Goal: Task Accomplishment & Management: Use online tool/utility

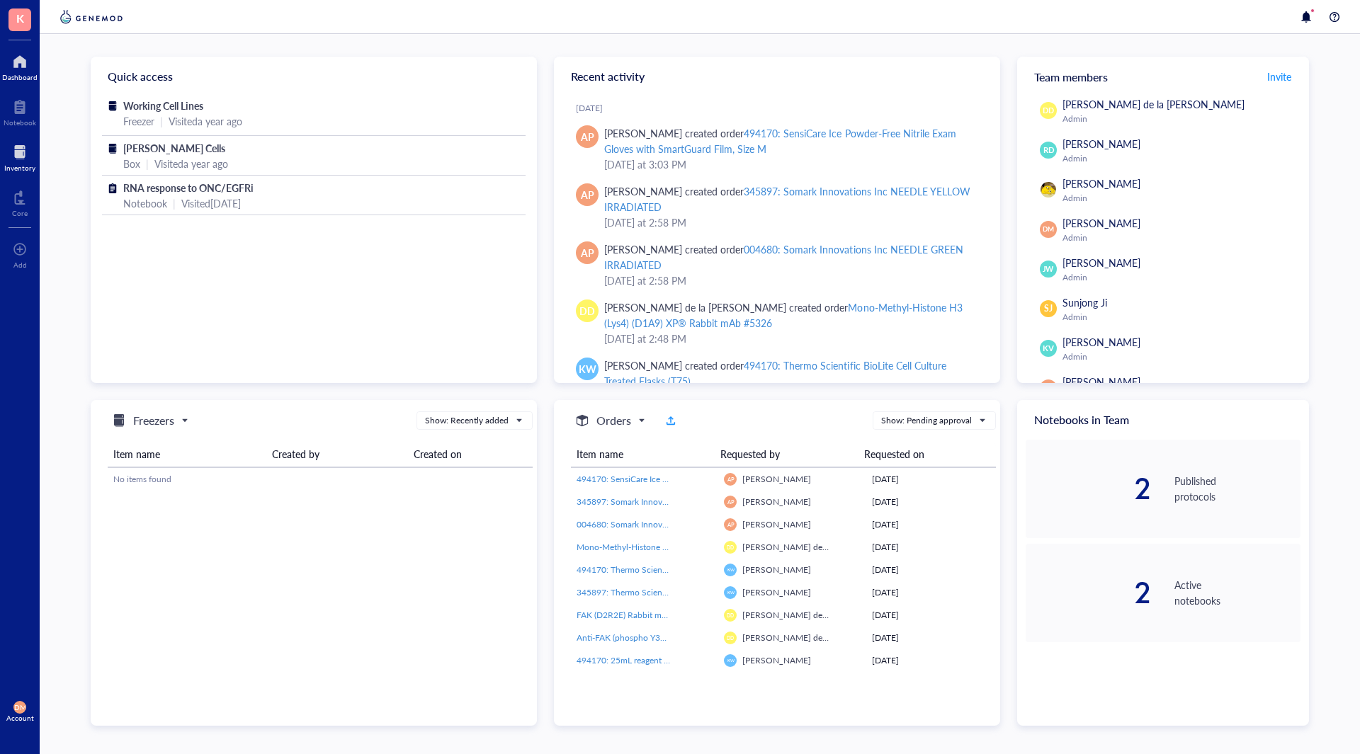
click at [17, 148] on div at bounding box center [19, 152] width 31 height 23
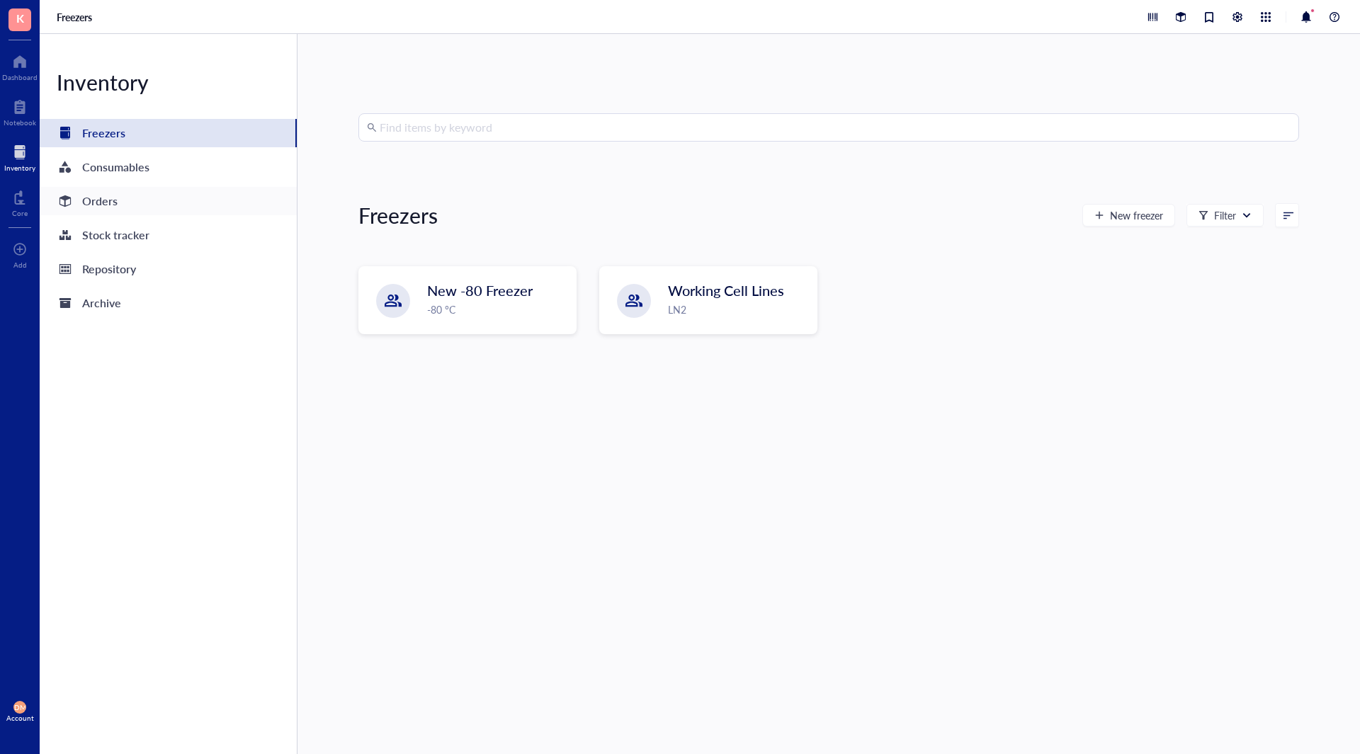
click at [102, 205] on div "Orders" at bounding box center [99, 201] width 35 height 20
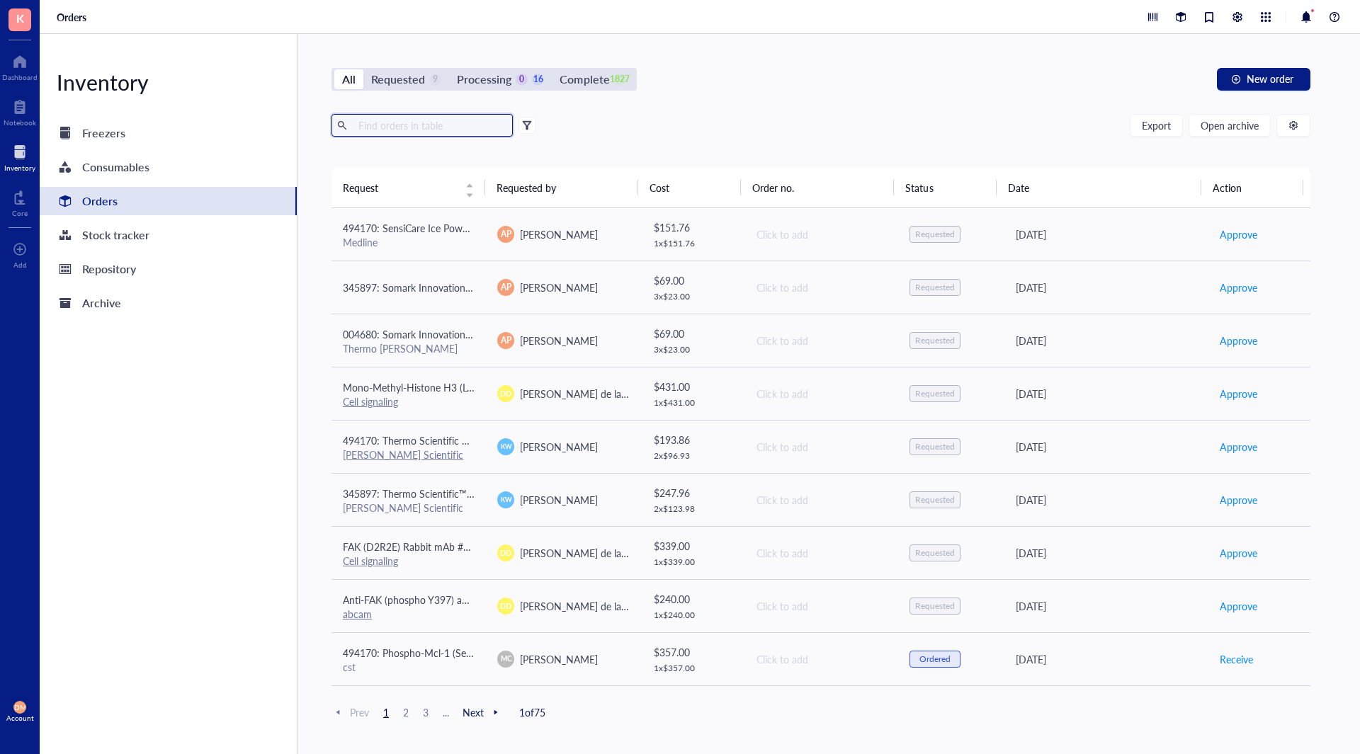
click at [392, 120] on input "text" at bounding box center [430, 125] width 154 height 21
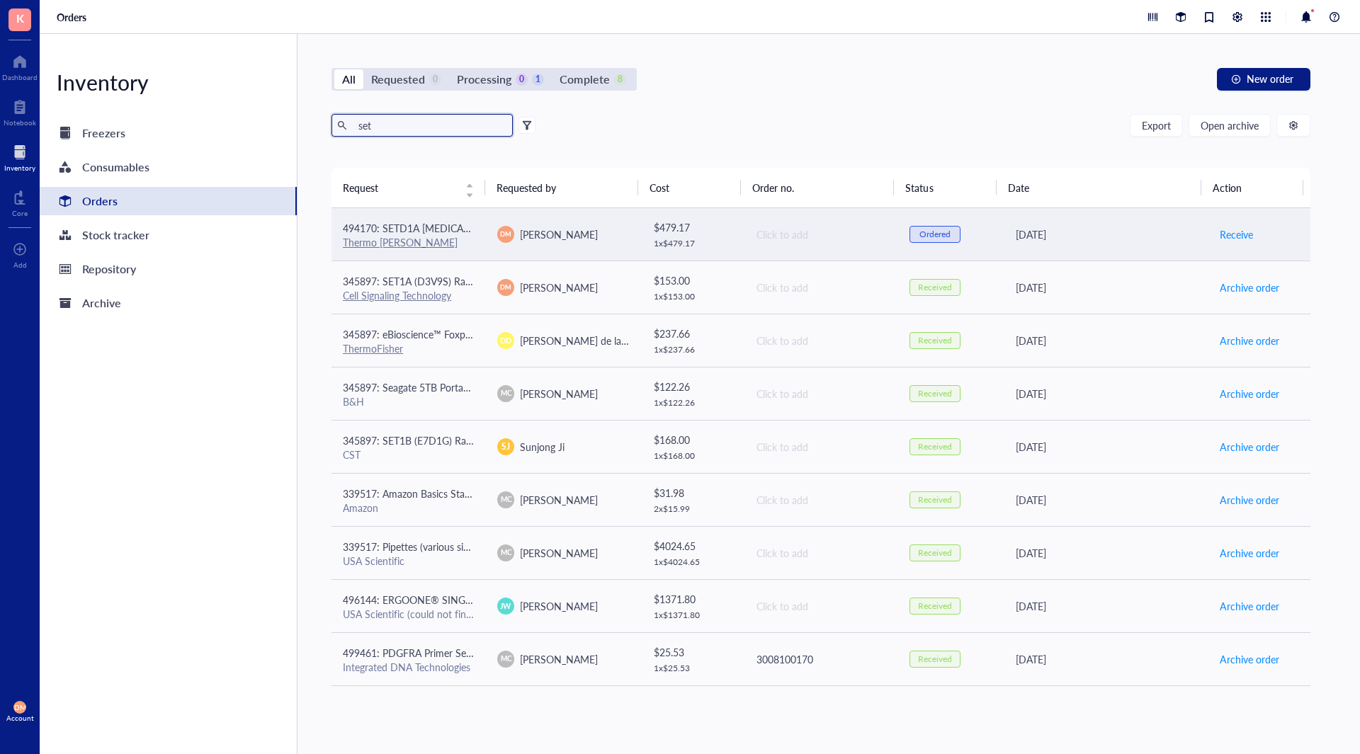
type input "set"
click at [575, 224] on td "[PERSON_NAME]" at bounding box center [563, 234] width 154 height 53
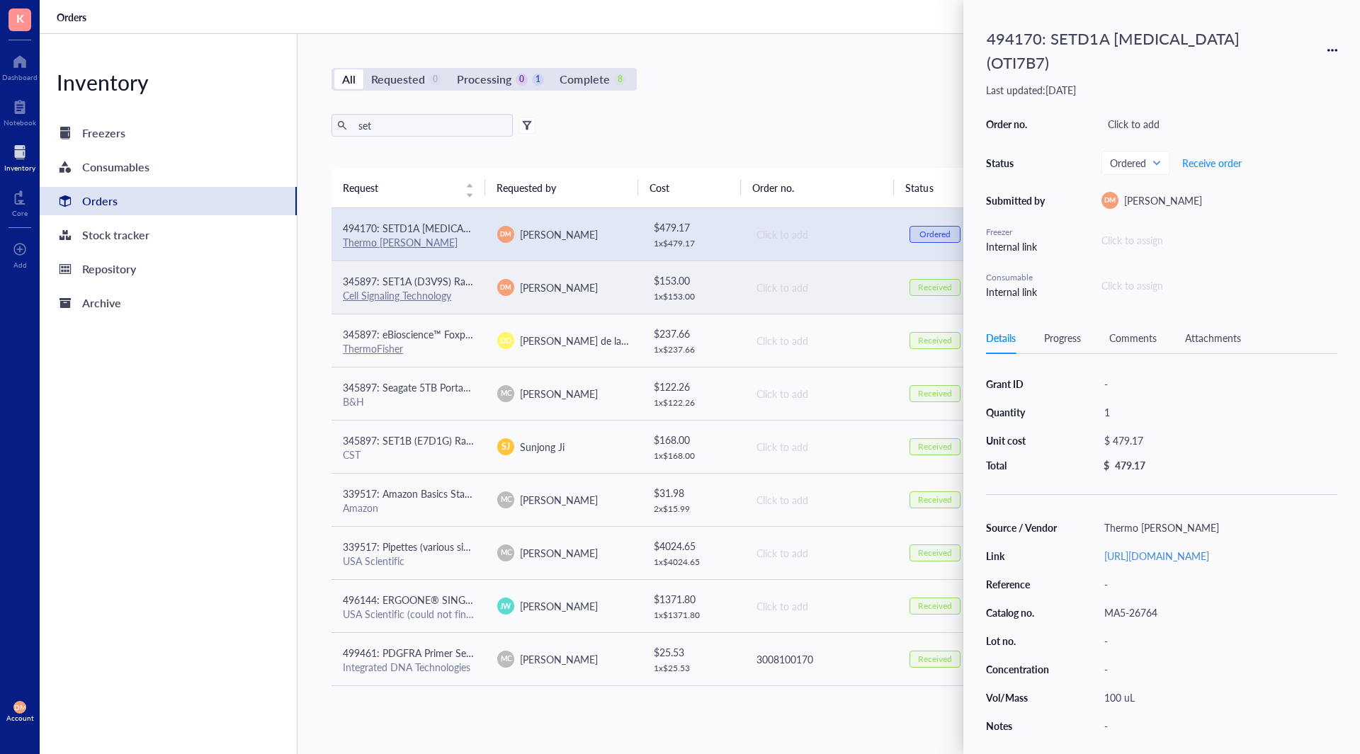
click at [690, 288] on div "$ 153.00 1 x $ 153.00" at bounding box center [693, 288] width 79 height 30
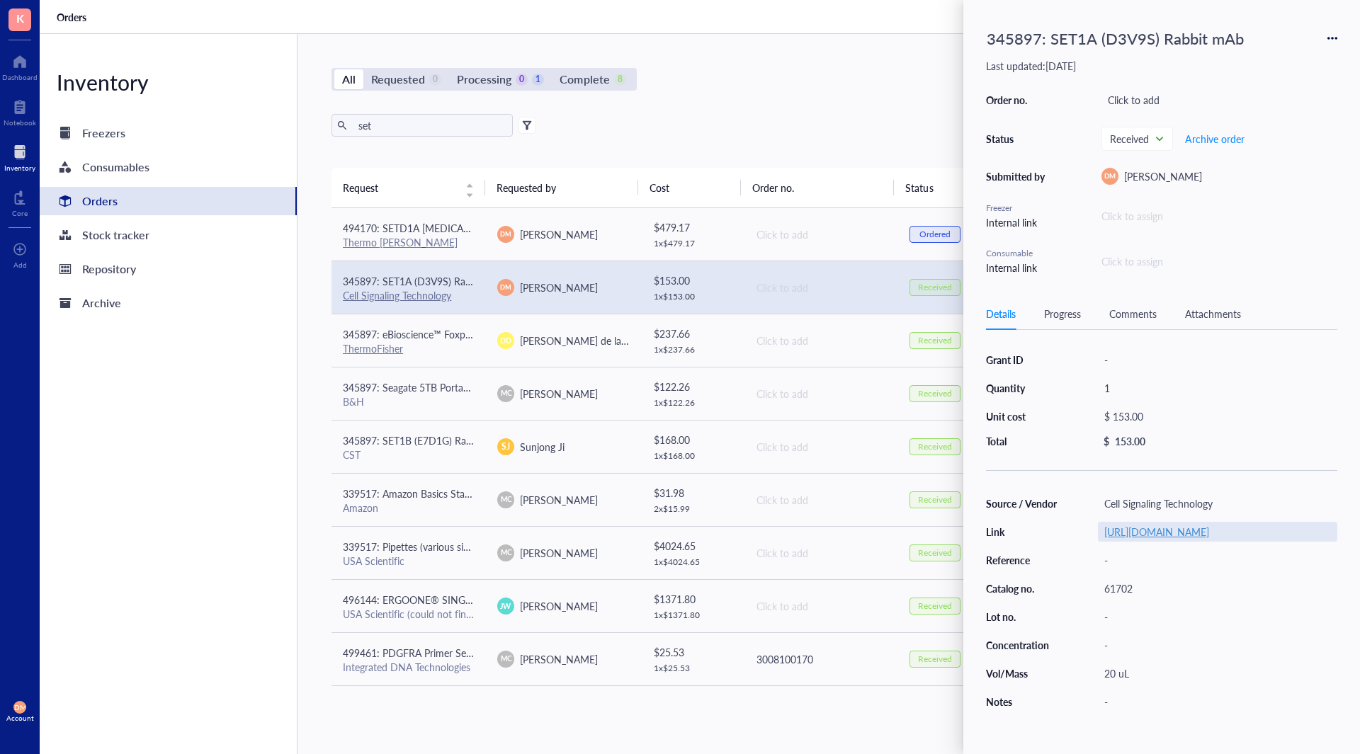
click at [1173, 539] on link "[URL][DOMAIN_NAME]" at bounding box center [1156, 532] width 105 height 14
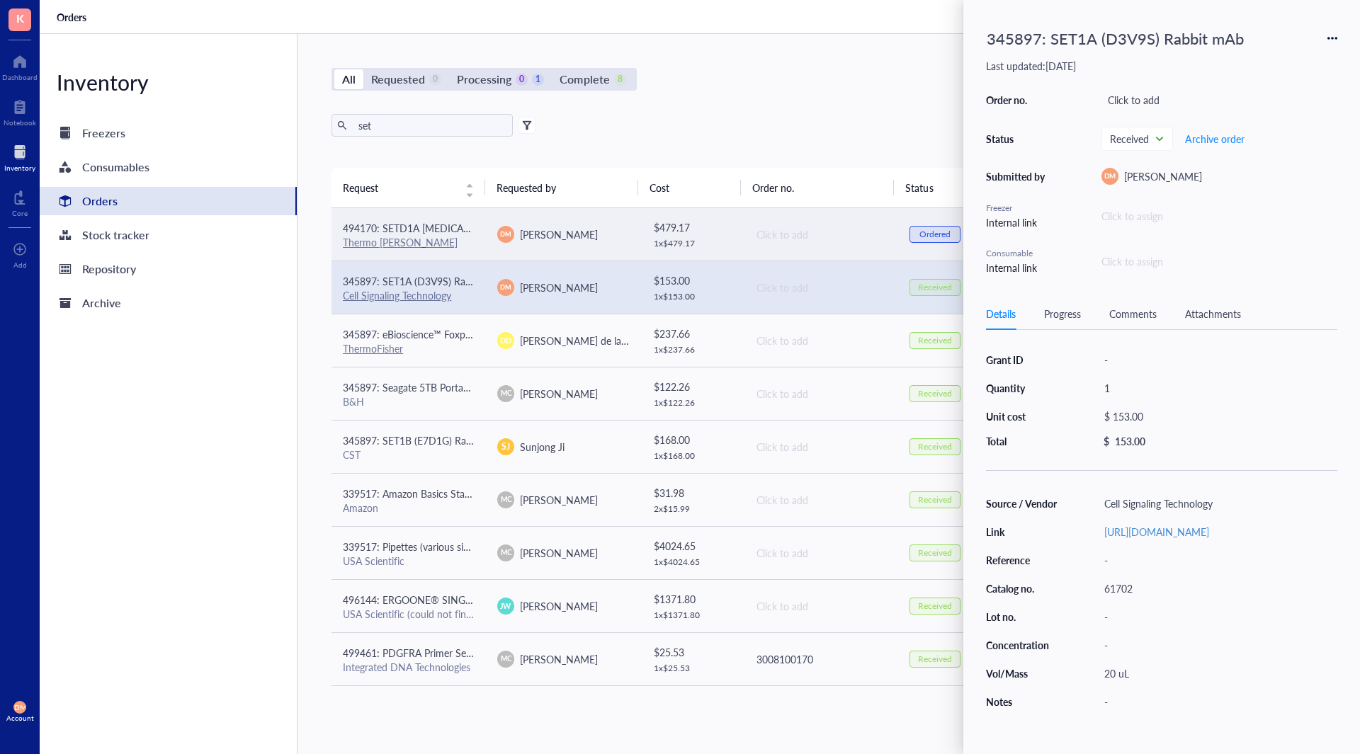
click at [604, 245] on td "[PERSON_NAME]" at bounding box center [563, 234] width 154 height 53
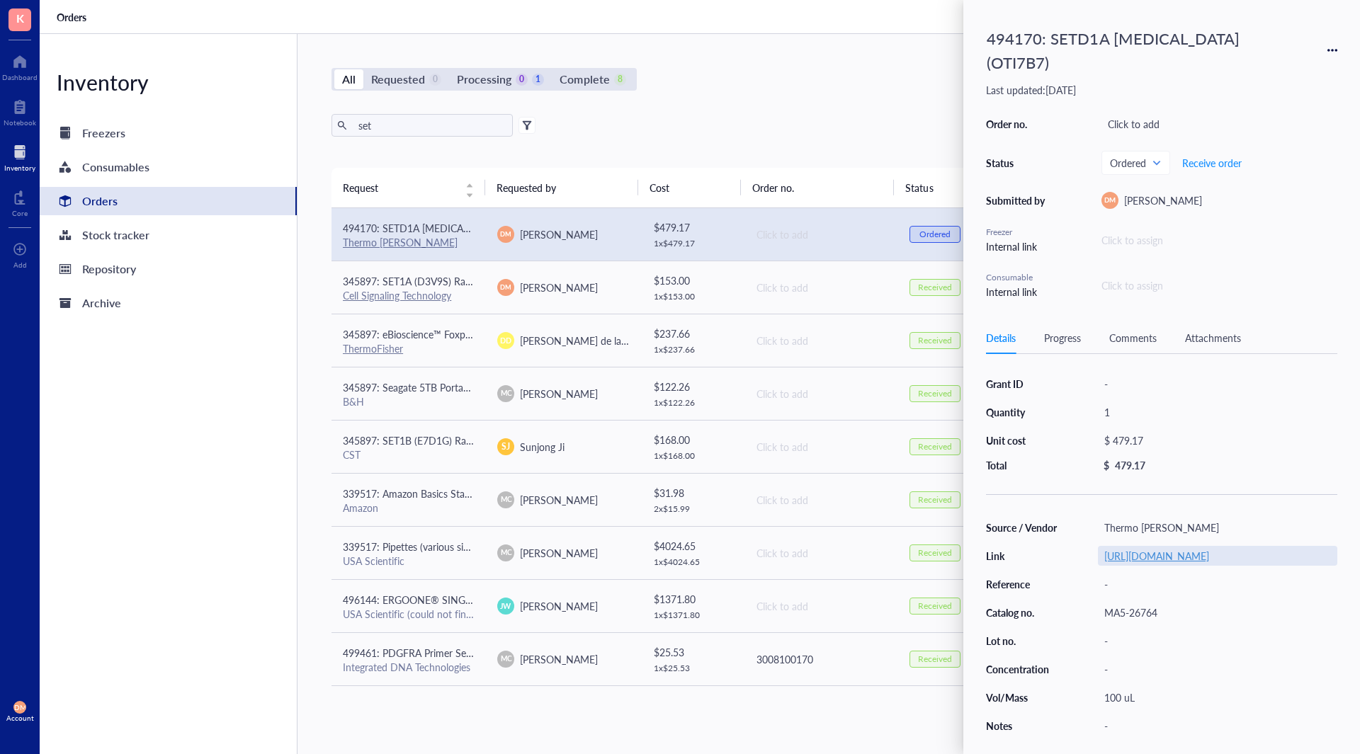
click at [1209, 562] on link "[URL][DOMAIN_NAME]" at bounding box center [1156, 556] width 105 height 14
click at [742, 77] on div "All Requested 0 Processing 0 1 Complete 8 New order" at bounding box center [820, 79] width 979 height 23
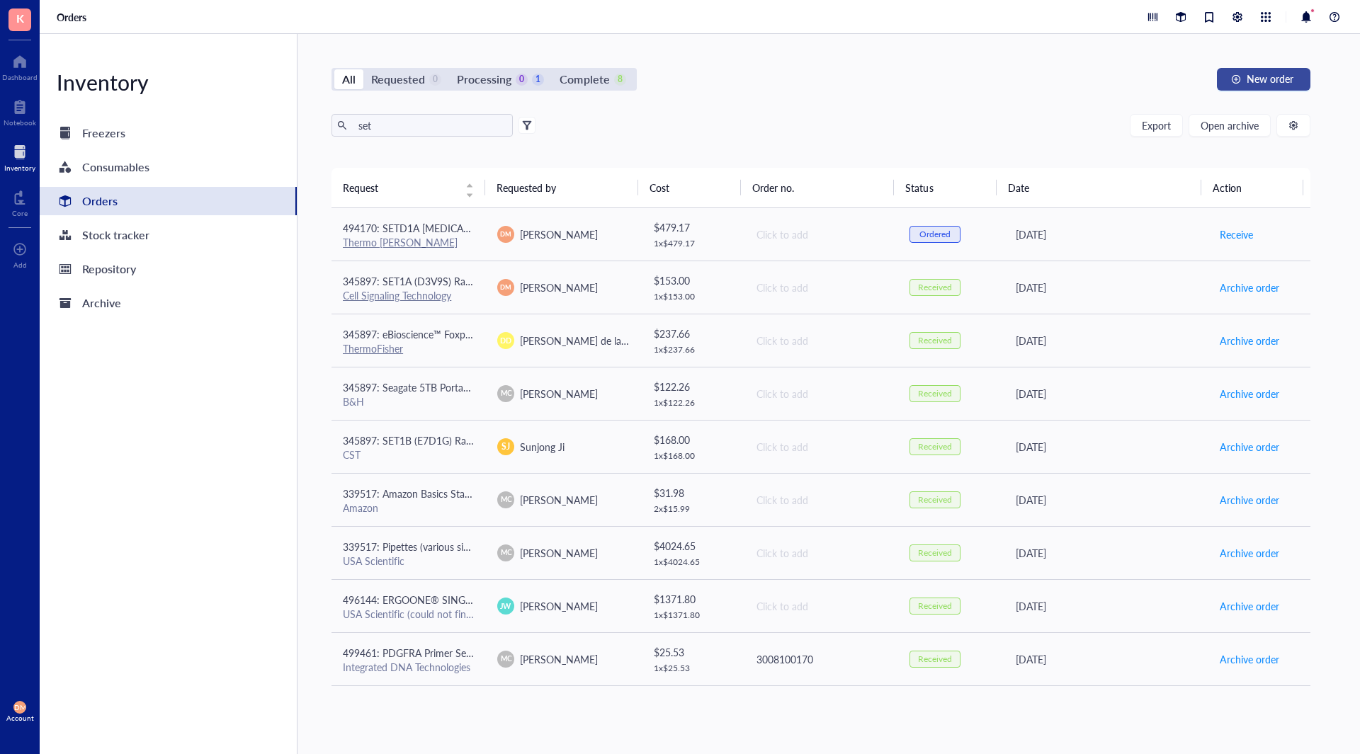
click at [1277, 77] on span "New order" at bounding box center [1269, 78] width 47 height 11
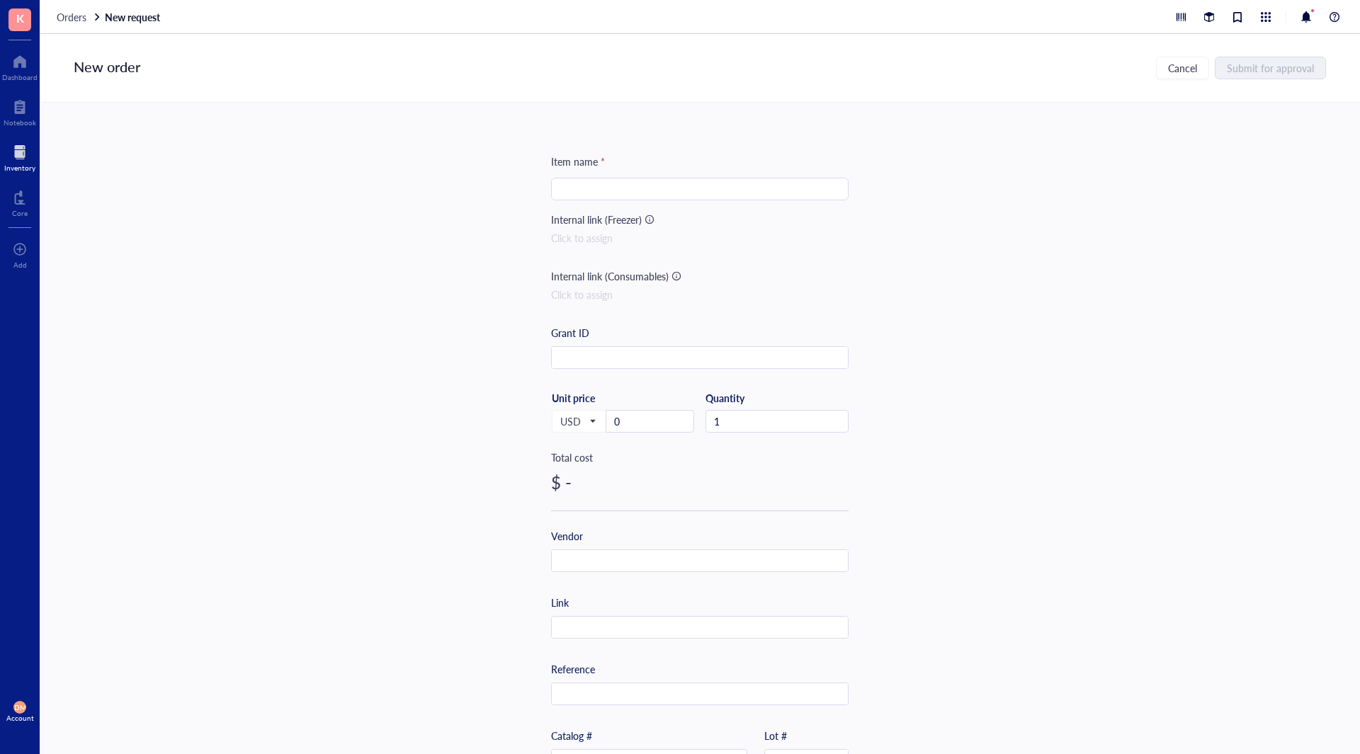
click at [654, 188] on input "search" at bounding box center [699, 188] width 280 height 21
paste input "SET1A (E3E2S) Rabbit mAb #50805"
type input "SET1A (E3E2S) Rabbit mAb #50805"
click at [591, 618] on input "text" at bounding box center [700, 628] width 296 height 23
paste input "[URL][DOMAIN_NAME]"
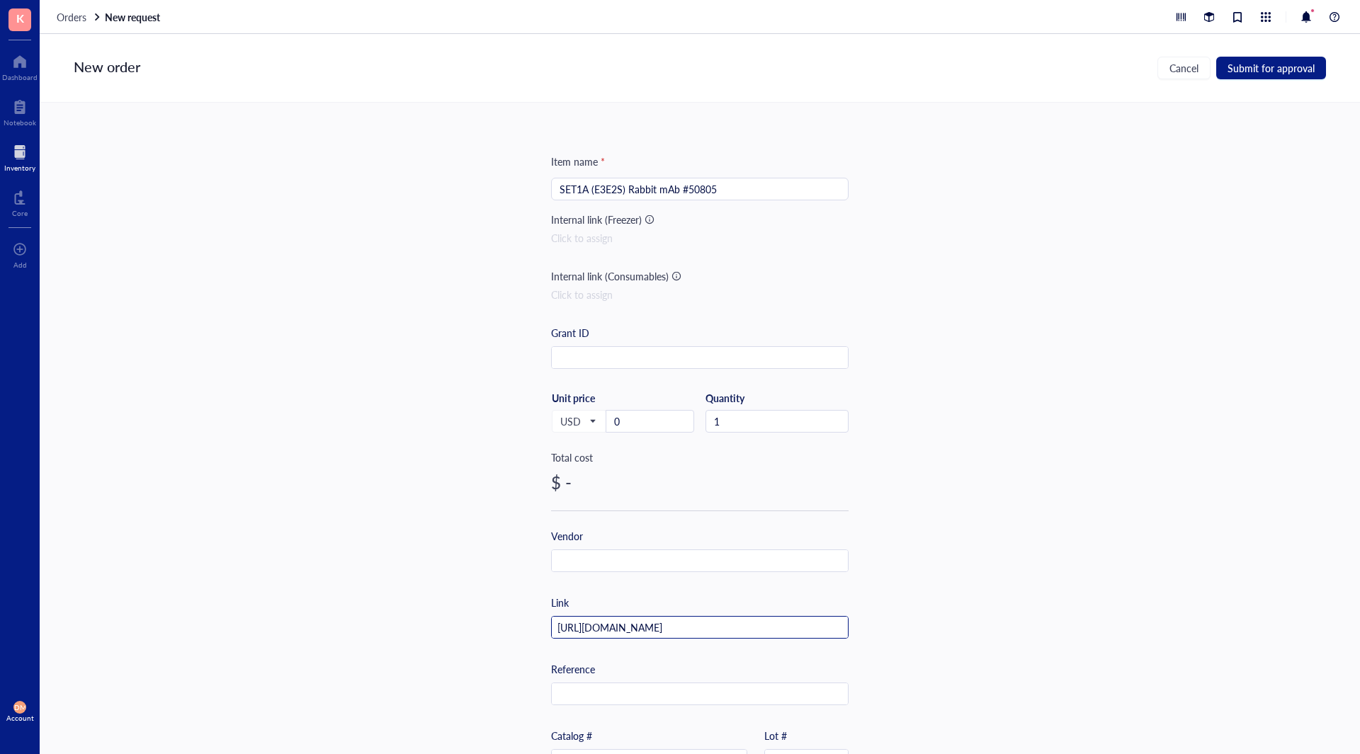
scroll to position [0, 109]
type input "[URL][DOMAIN_NAME]"
click at [600, 557] on input "text" at bounding box center [700, 561] width 296 height 23
type input "CST"
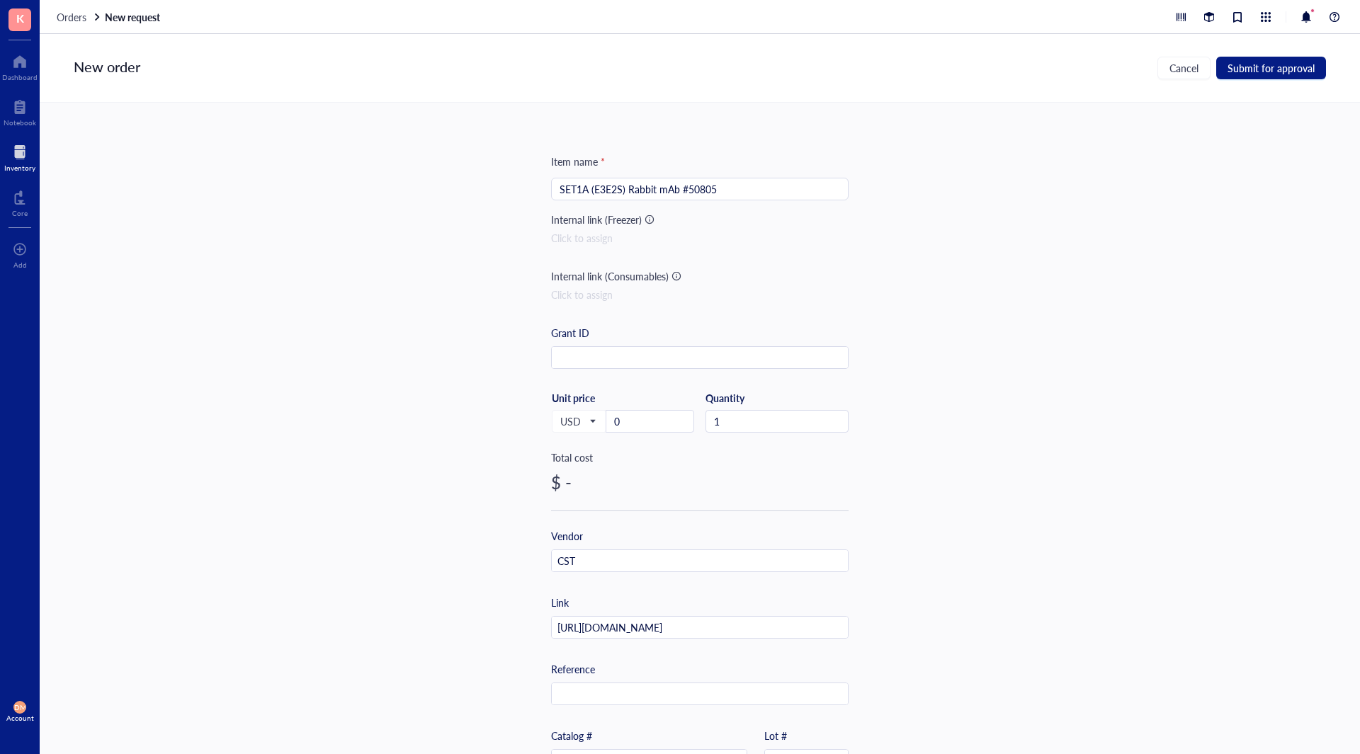
click at [972, 432] on div "Item name * SET1A (E3E2S) Rabbit mAb #50805 Internal link (Freezer) Click to as…" at bounding box center [700, 429] width 1320 height 652
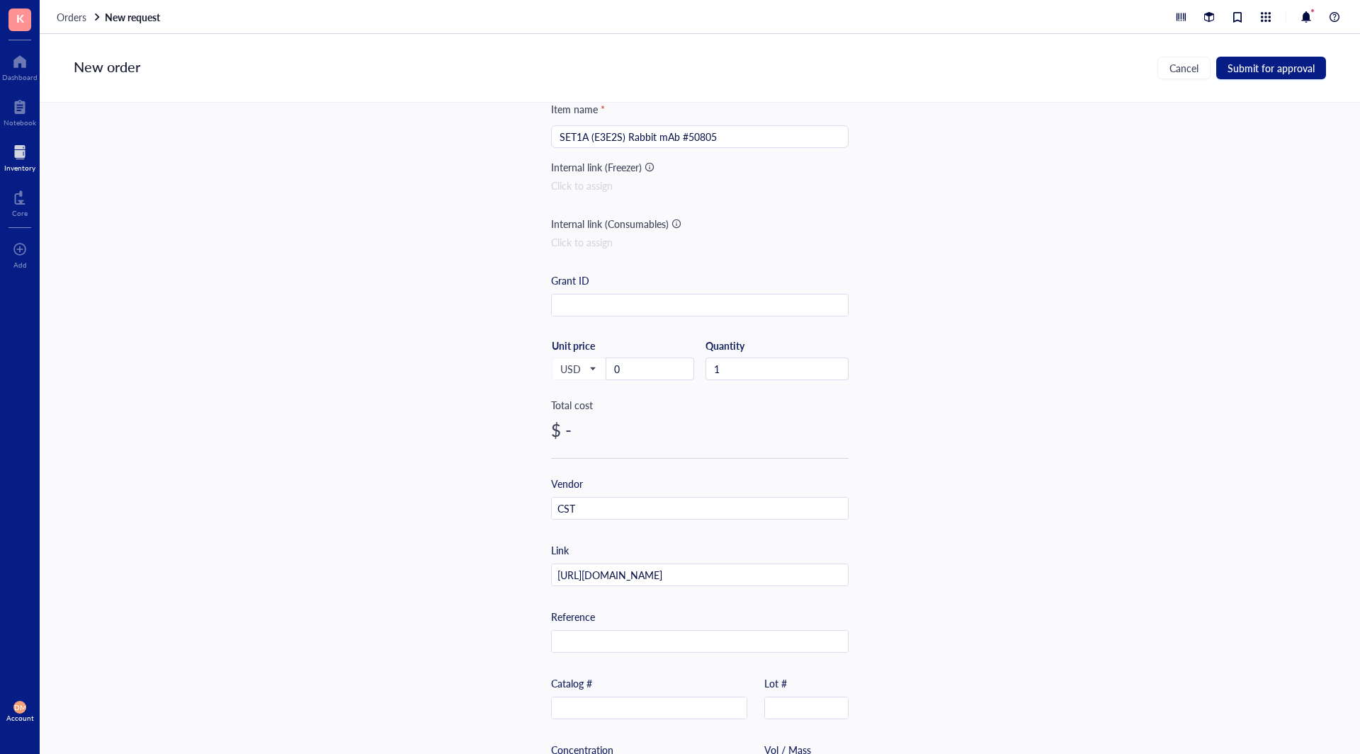
scroll to position [142, 0]
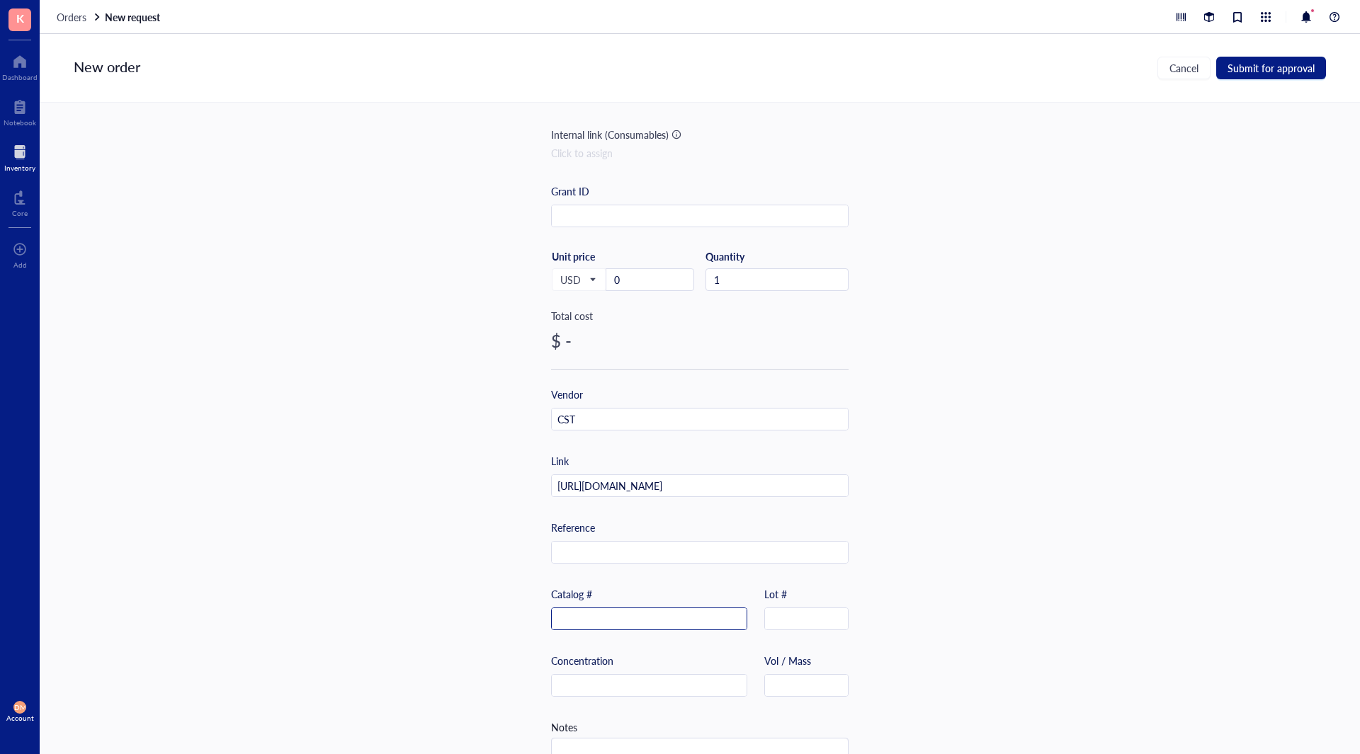
click at [578, 615] on input "text" at bounding box center [649, 619] width 195 height 23
paste input "50805"
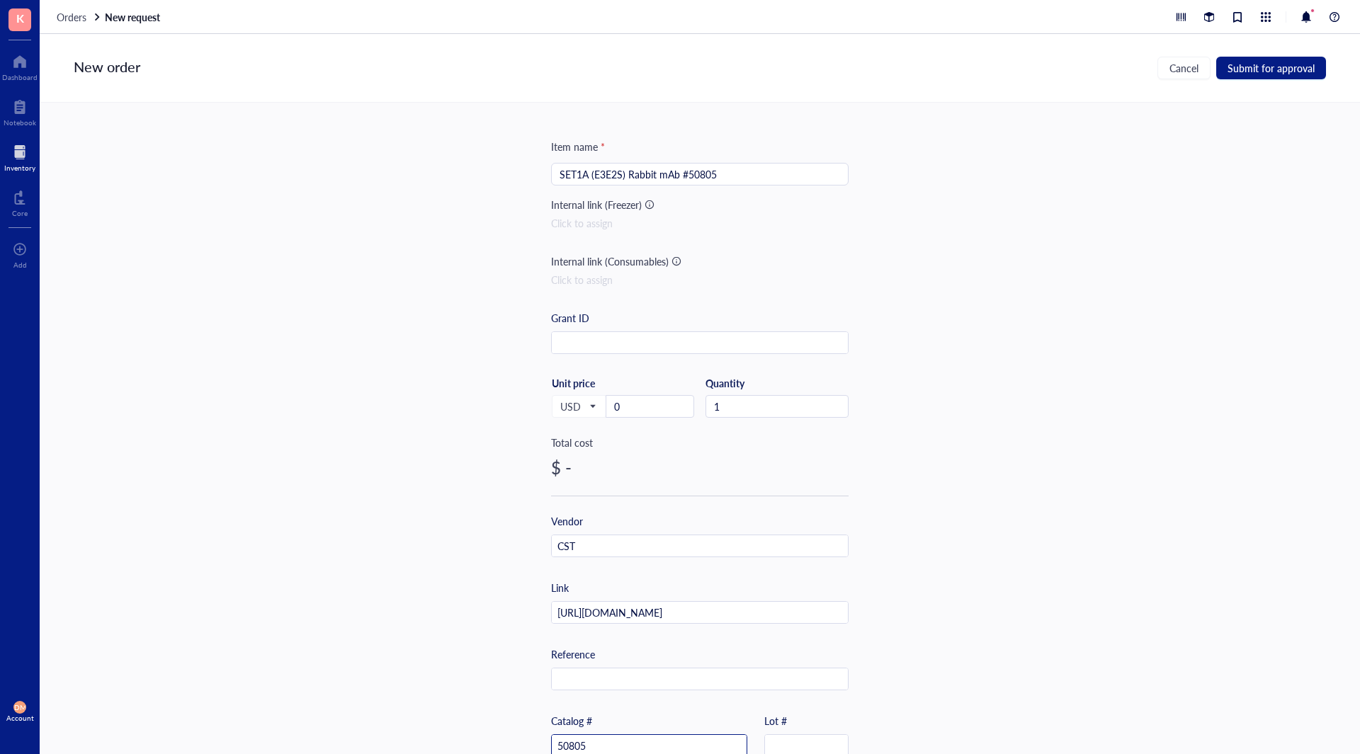
scroll to position [0, 0]
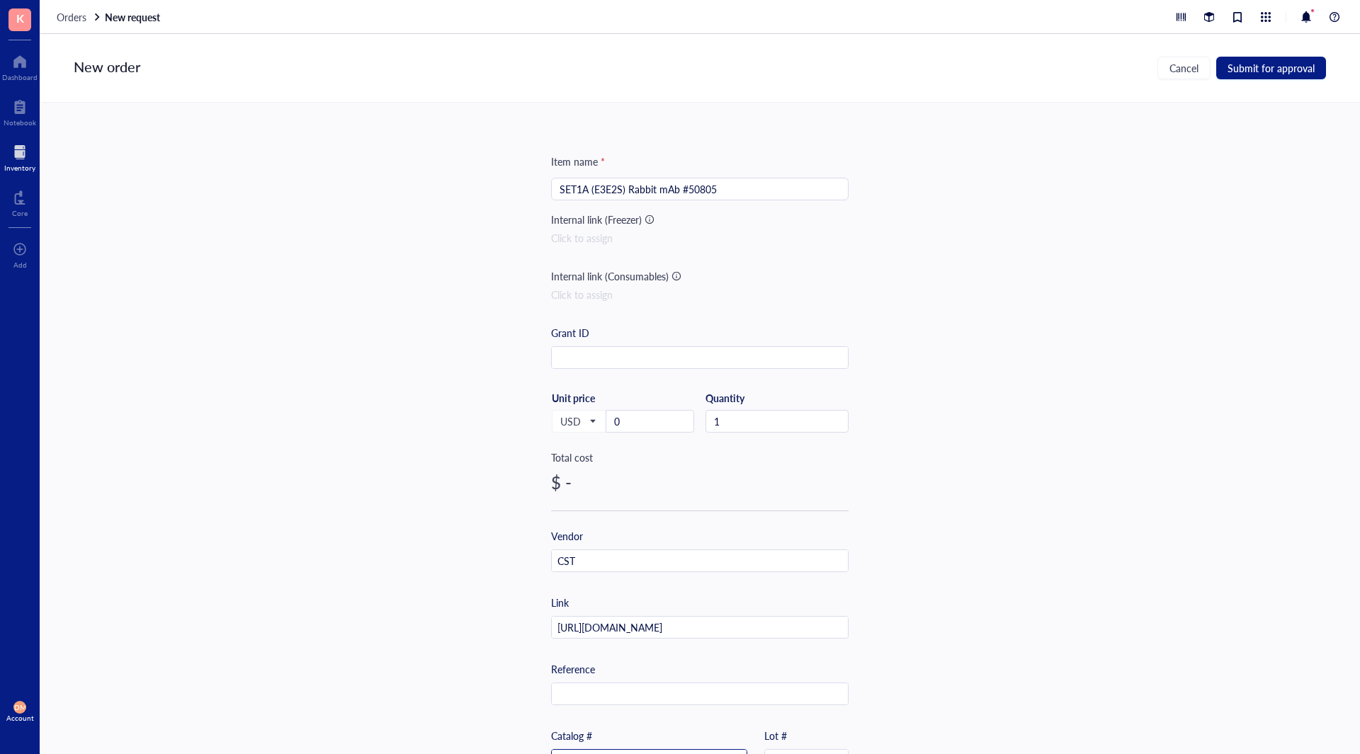
type input "50805"
click at [927, 489] on div "Item name * SET1A (E3E2S) Rabbit mAb #50805 Internal link (Freezer) Click to as…" at bounding box center [700, 429] width 1320 height 652
drag, startPoint x: 739, startPoint y: 192, endPoint x: 676, endPoint y: 198, distance: 62.6
click at [676, 198] on input "SET1A (E3E2S) Rabbit mAb #50805" at bounding box center [699, 188] width 280 height 21
type input "SET1A (E3E2S) Rabbit mAb"
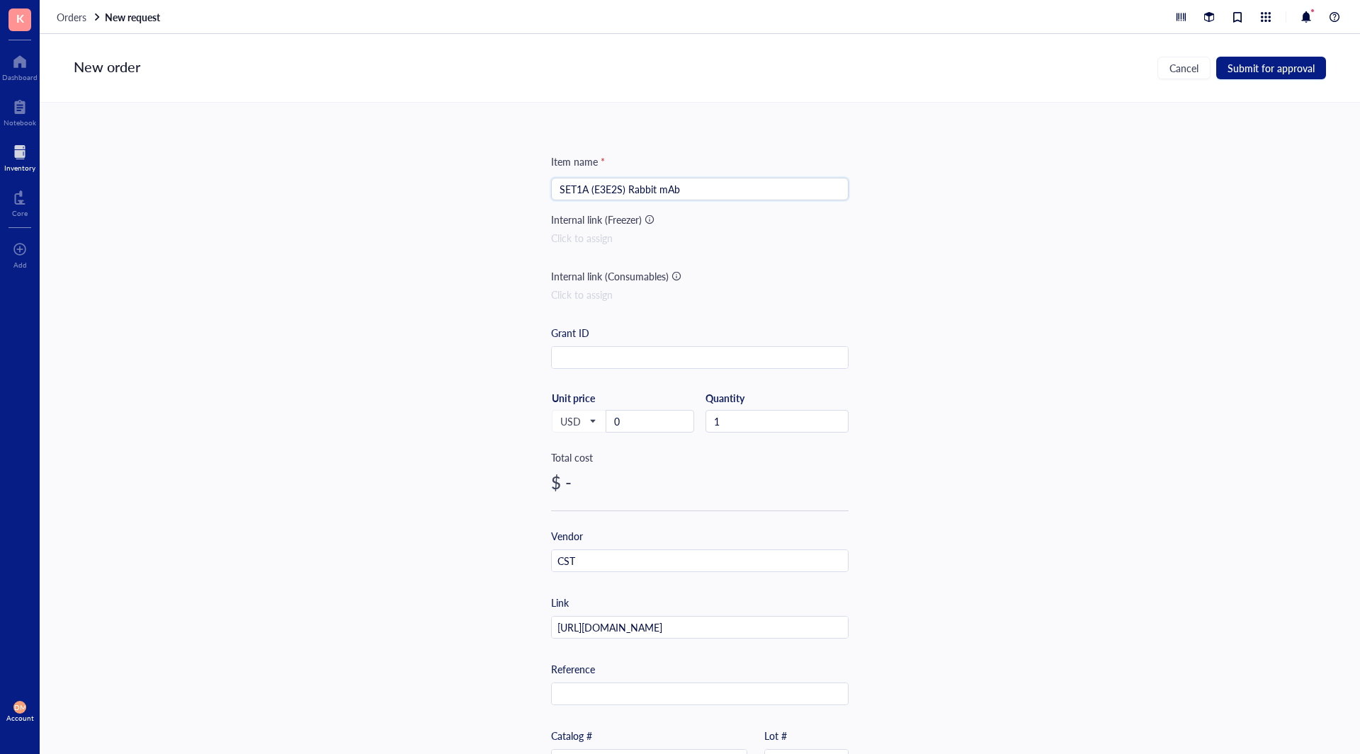
click at [937, 217] on div "Item name * SET1A (E3E2S) Rabbit mAb SET1A (E3E2S) Rabbit mAb Internal link (Fr…" at bounding box center [700, 429] width 1320 height 652
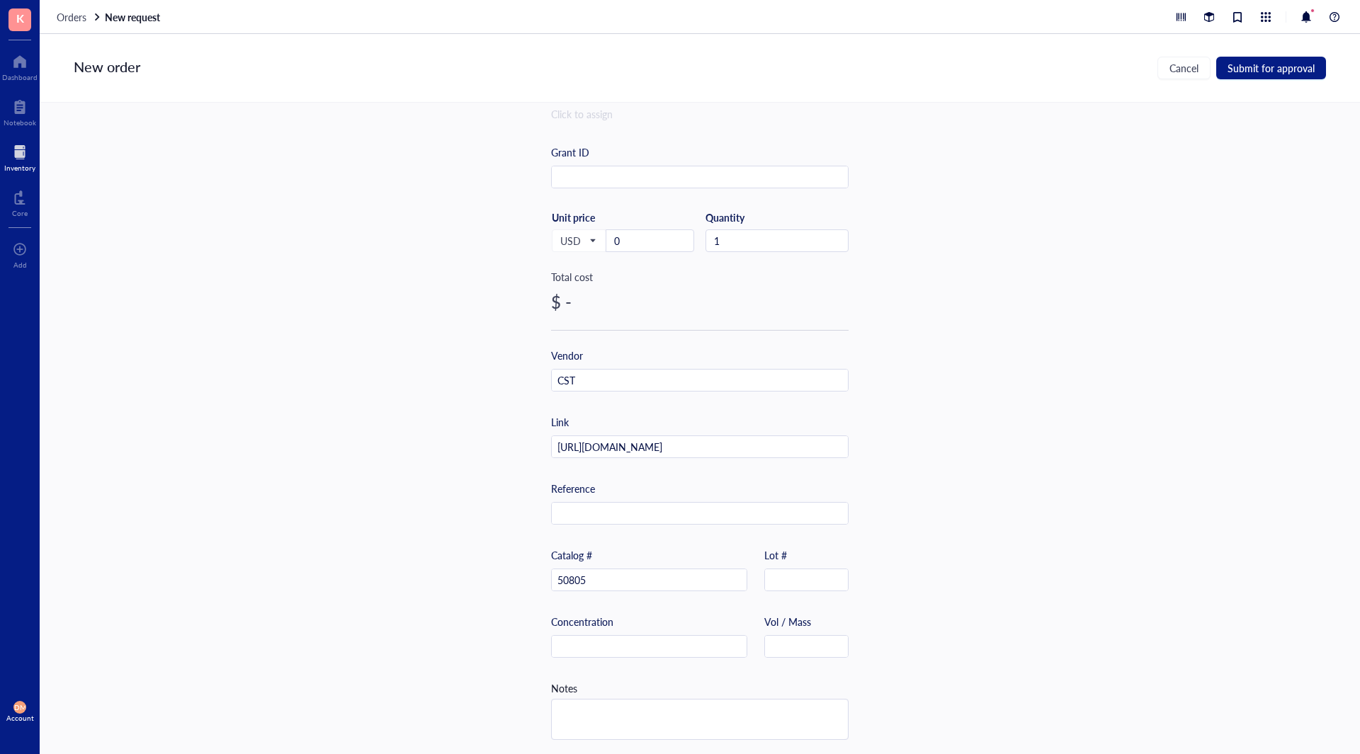
scroll to position [189, 0]
click at [632, 569] on input "50805" at bounding box center [649, 578] width 195 height 23
type input "50805S"
click at [813, 633] on input "text" at bounding box center [806, 644] width 83 height 23
type input "100 uL"
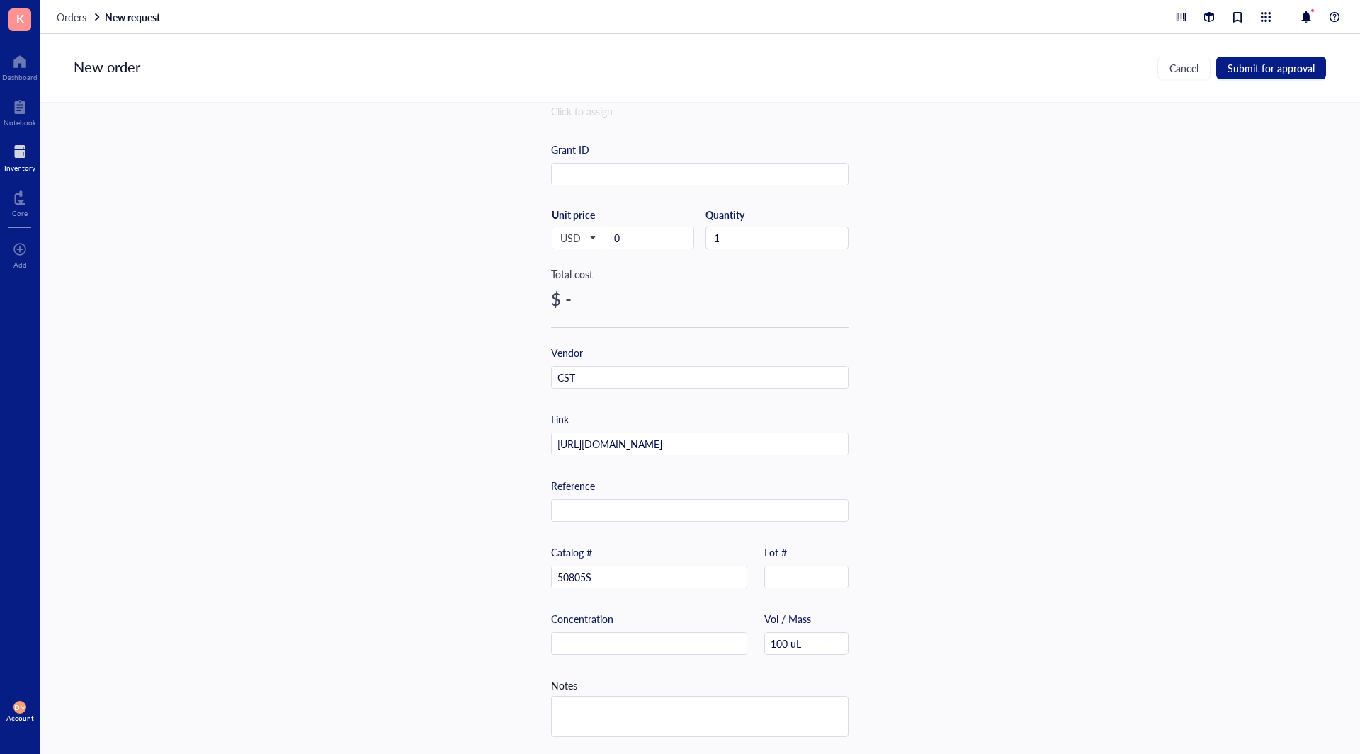
click at [1008, 582] on div "Item name * SET1A (E3E2S) Rabbit mAb Internal link (Freezer) Click to assign In…" at bounding box center [700, 429] width 1320 height 652
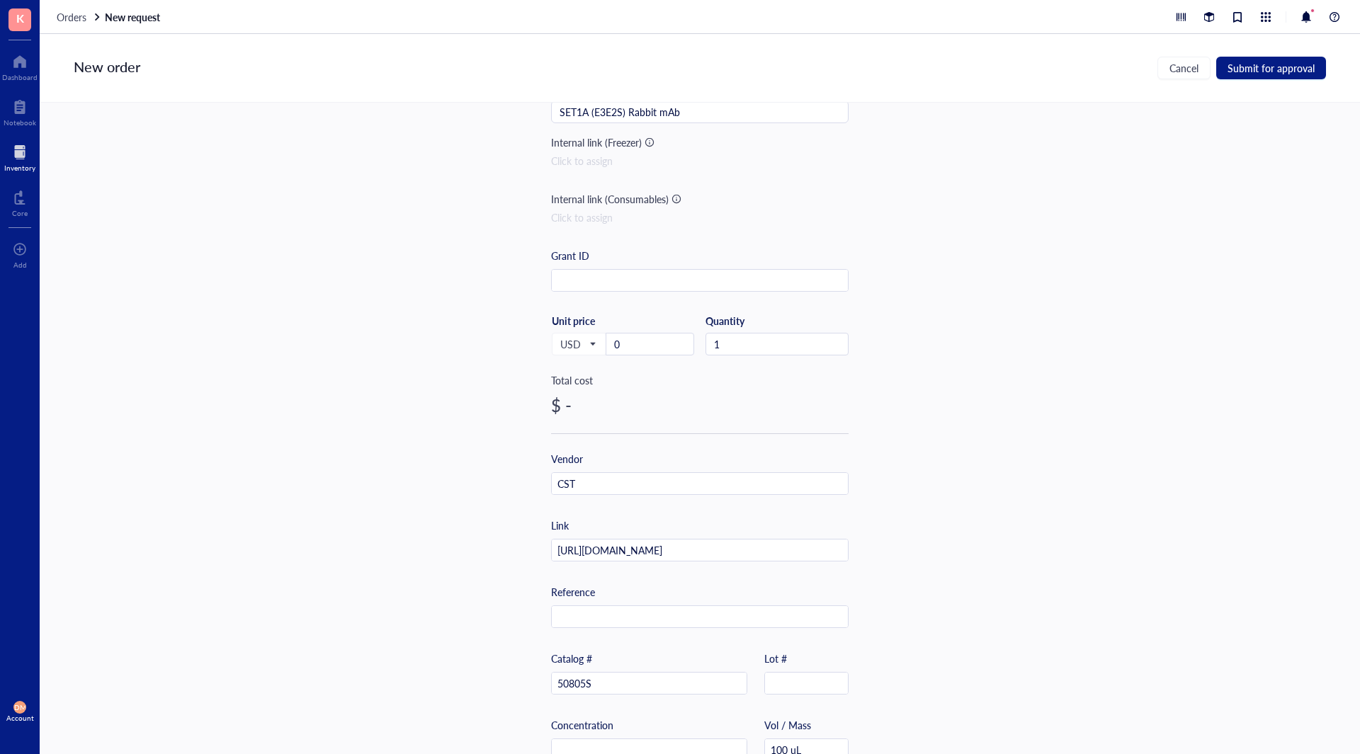
scroll to position [0, 0]
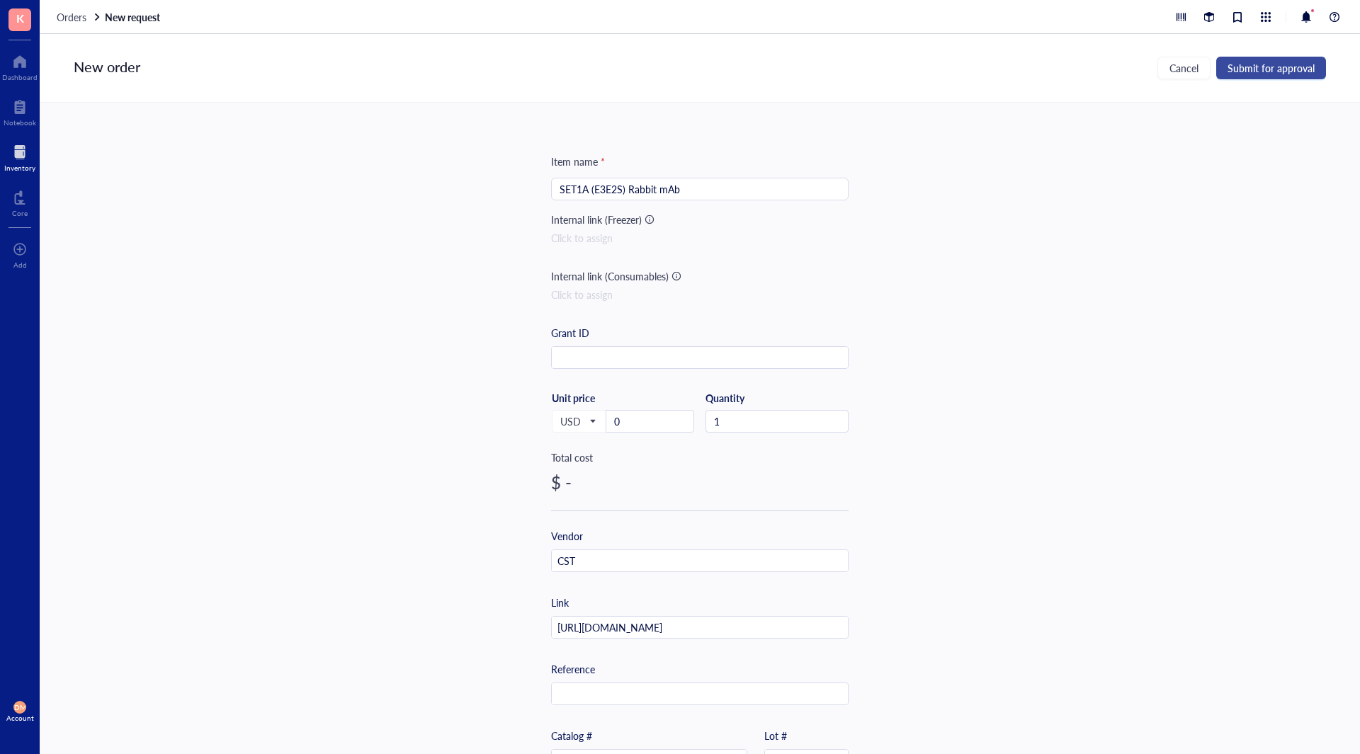
click at [1271, 60] on button "Submit for approval" at bounding box center [1271, 68] width 110 height 23
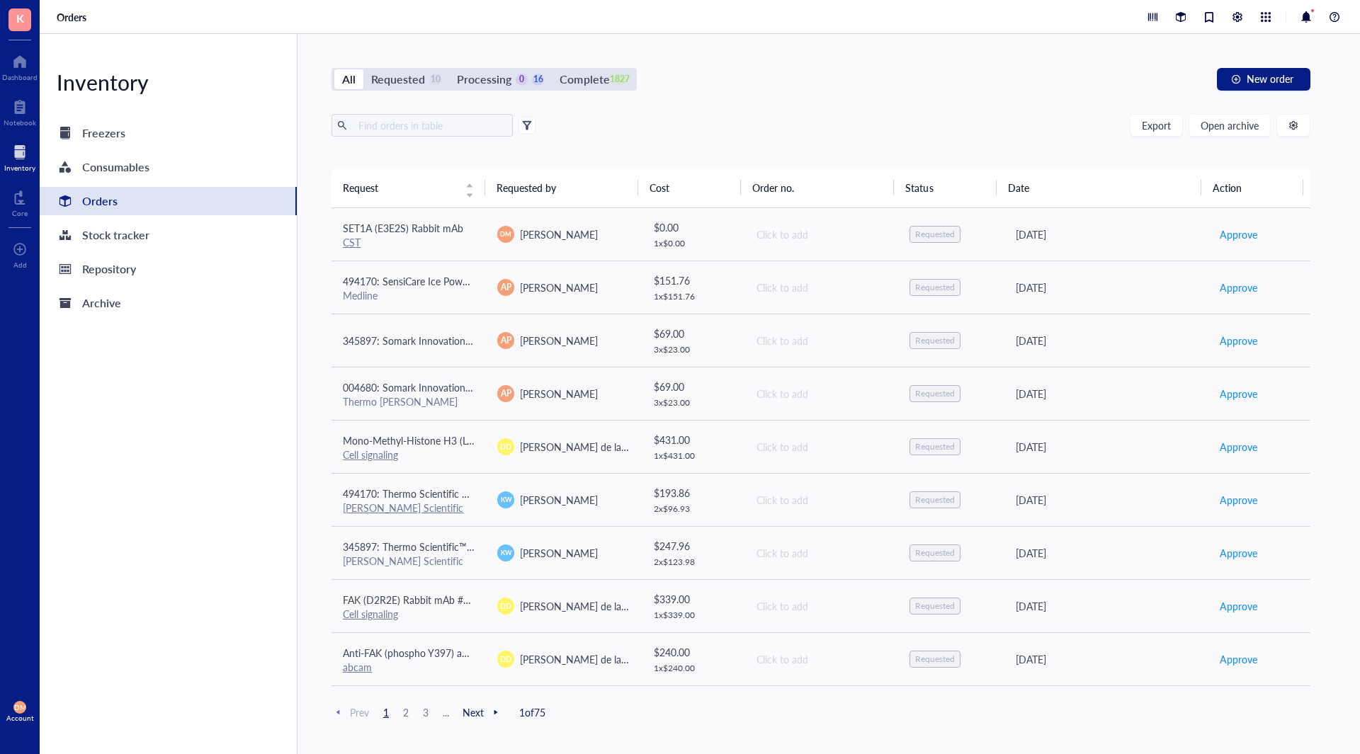
click at [409, 113] on div "All Requested 10 Processing 0 16 Complete 1827 New order Export Open archive Re…" at bounding box center [820, 394] width 1047 height 720
click at [405, 121] on input "text" at bounding box center [430, 125] width 154 height 21
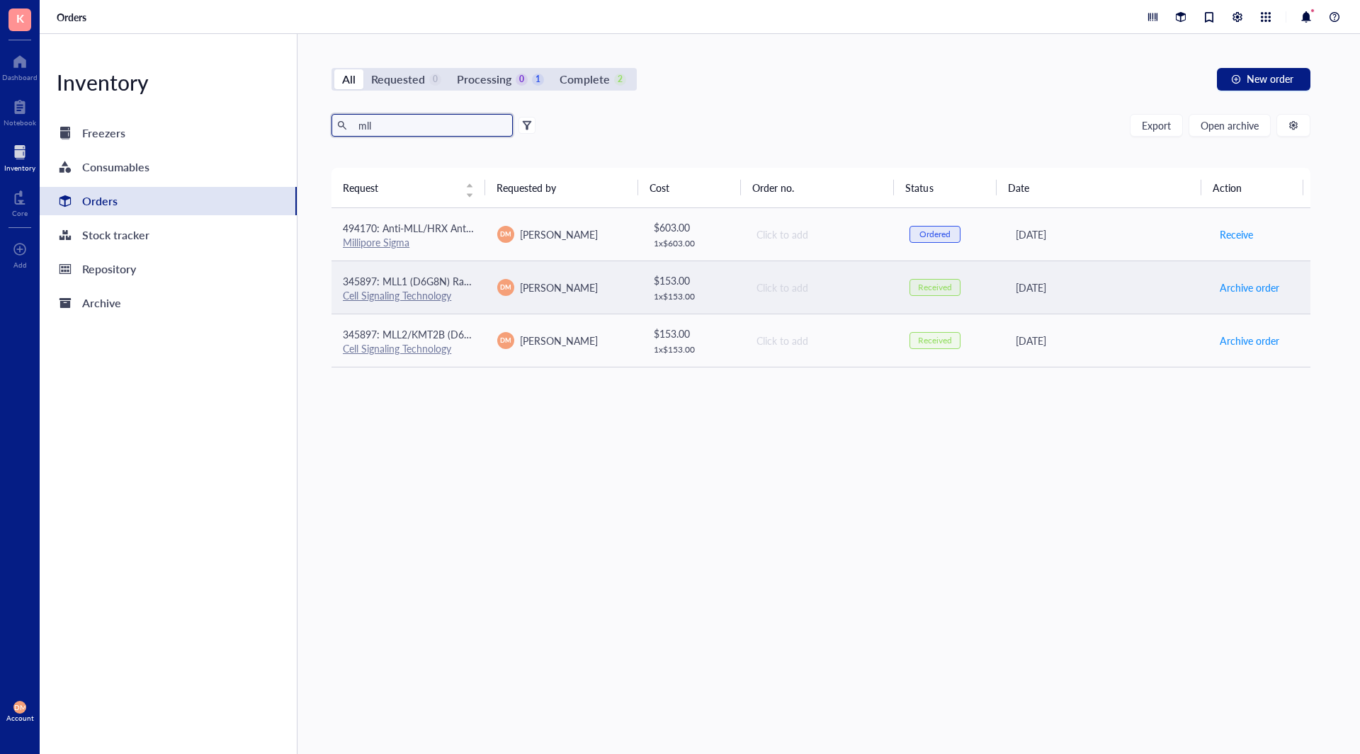
type input "mll"
click at [586, 278] on td "[PERSON_NAME]" at bounding box center [563, 287] width 154 height 53
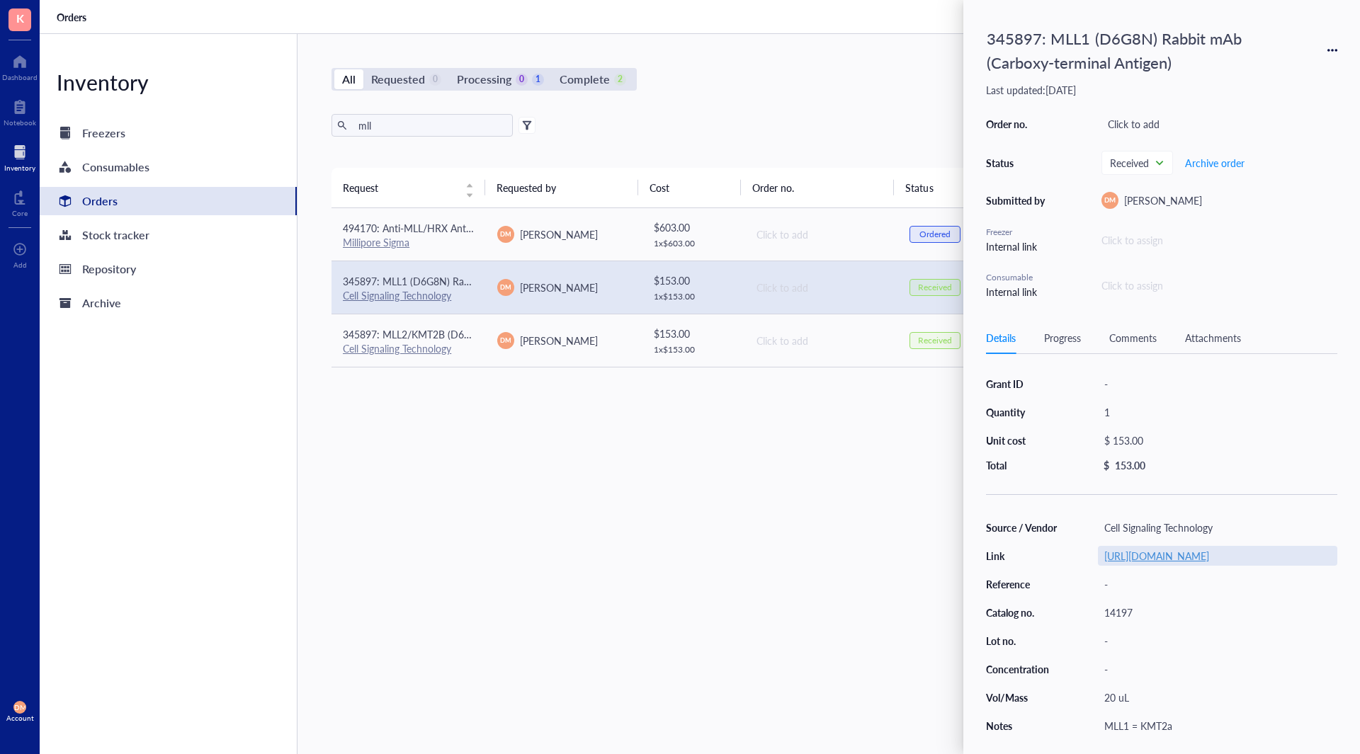
click at [1131, 559] on link "[URL][DOMAIN_NAME]" at bounding box center [1156, 556] width 105 height 14
click at [749, 128] on div "mll Export Open archive" at bounding box center [820, 125] width 979 height 23
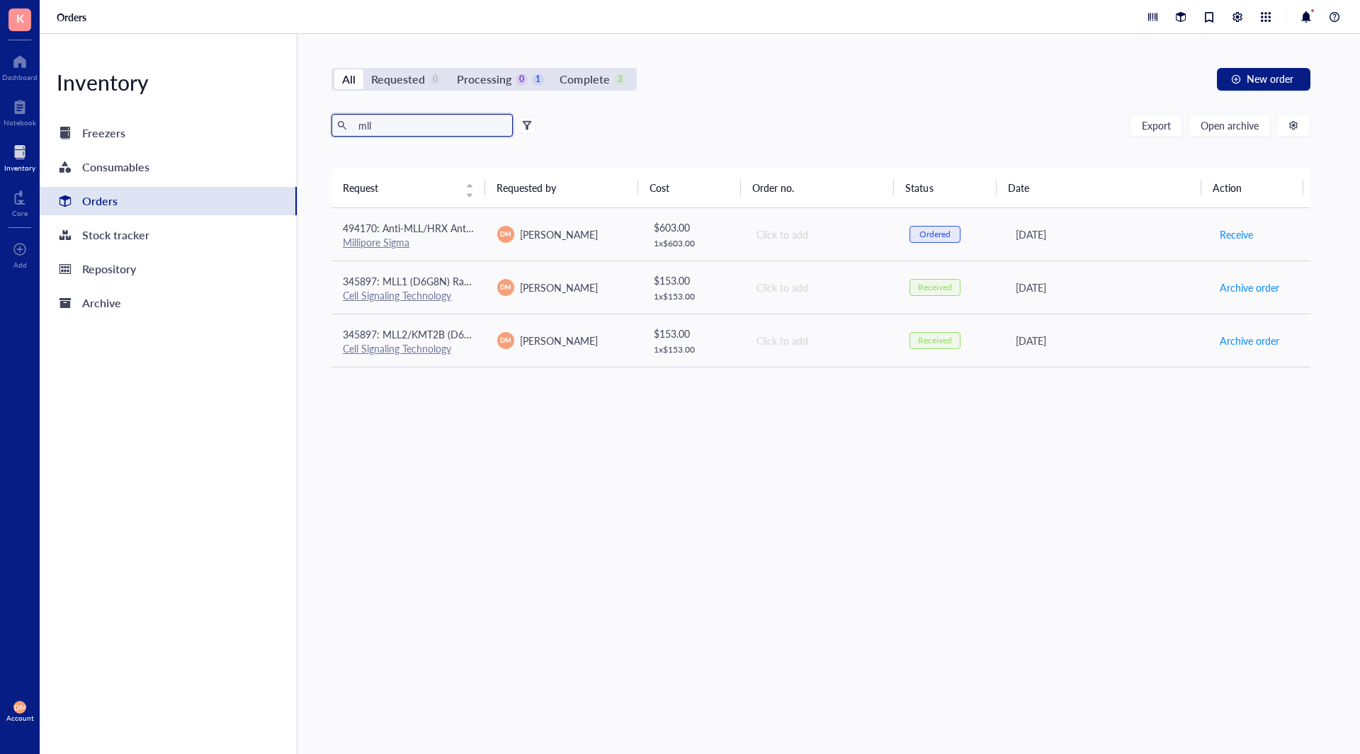
drag, startPoint x: 421, startPoint y: 126, endPoint x: 314, endPoint y: 125, distance: 106.2
click at [314, 125] on div "All Requested 0 Processing 0 1 Complete 2 New order mll Export Open archive Req…" at bounding box center [820, 394] width 1047 height 720
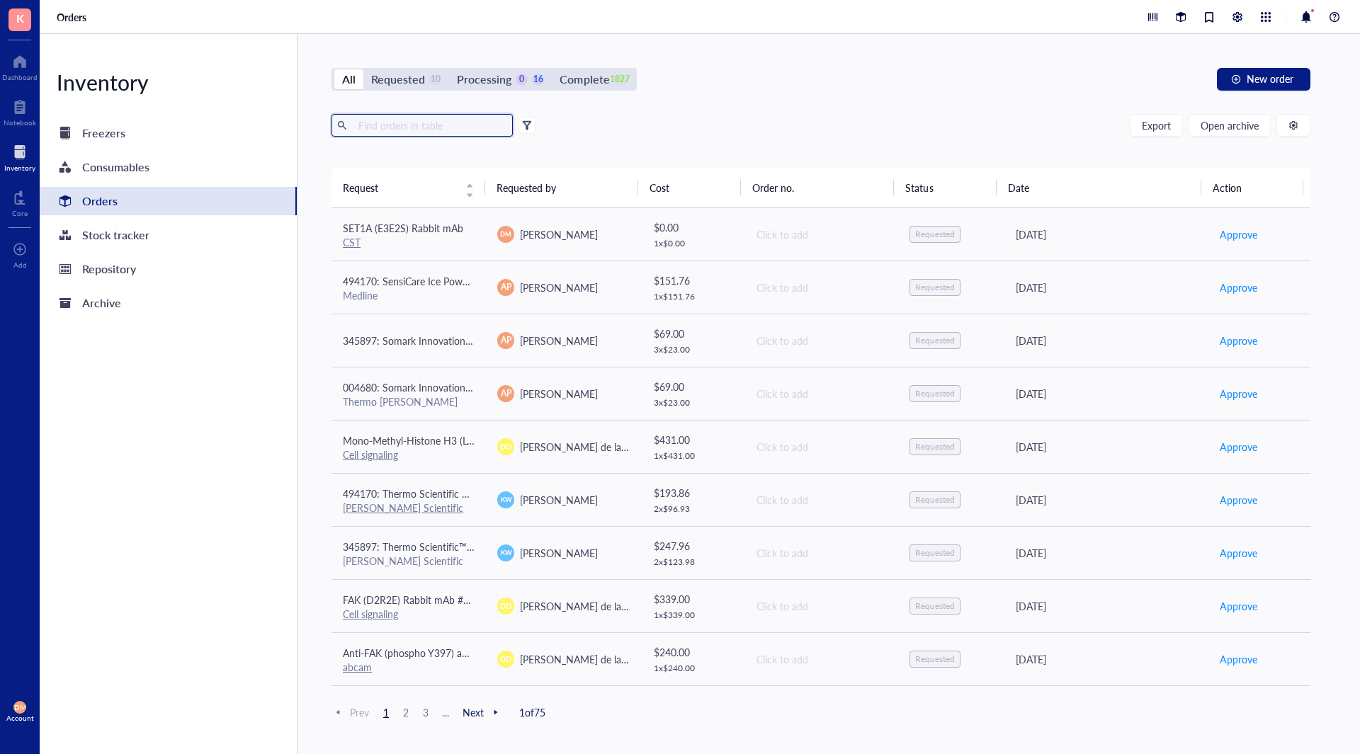
click at [771, 120] on div "Export Open archive" at bounding box center [820, 125] width 979 height 23
click at [1266, 74] on span "New order" at bounding box center [1269, 78] width 47 height 11
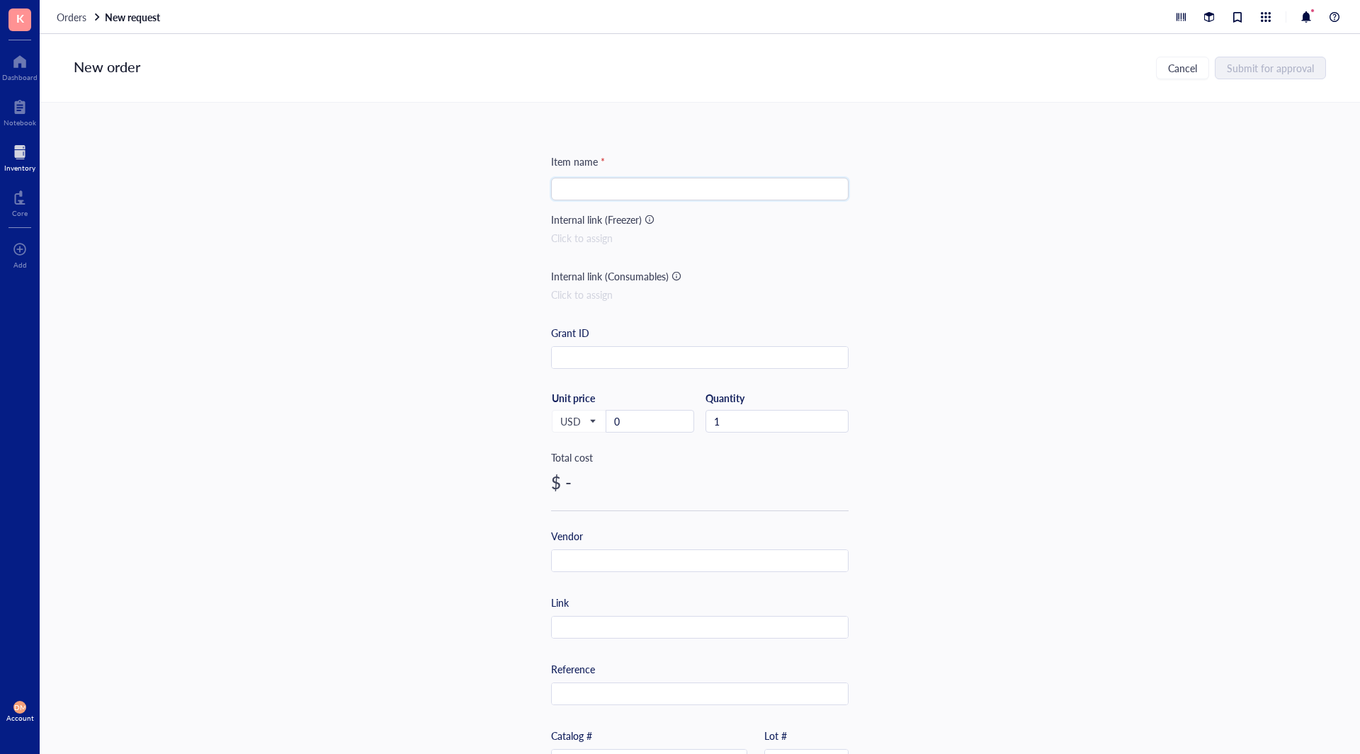
click at [581, 180] on input "search" at bounding box center [699, 188] width 280 height 21
paste input "MLL1 (D6G8N) Rabbit mAb (Carboxy-terminal Antigen)"
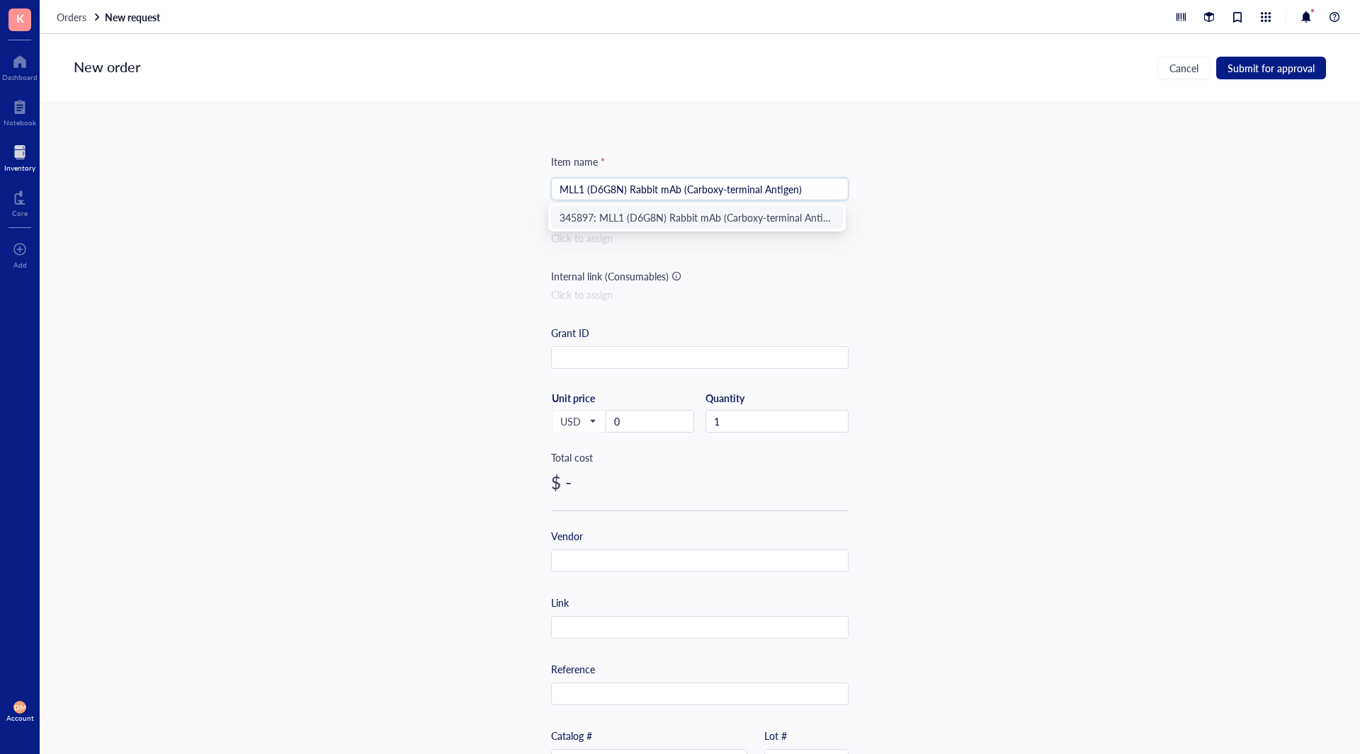
type input "MLL1 (D6G8N) Rabbit mAb (Carboxy-terminal Antigen)"
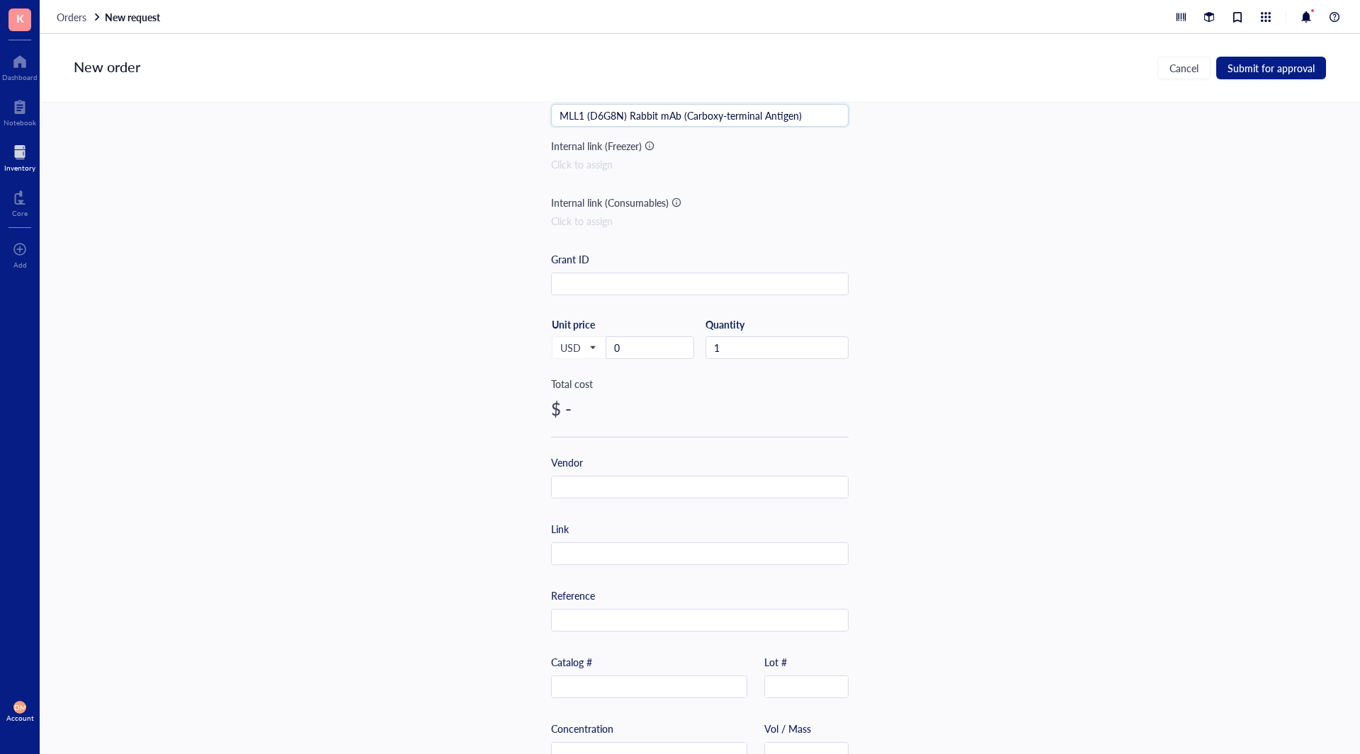
scroll to position [189, 0]
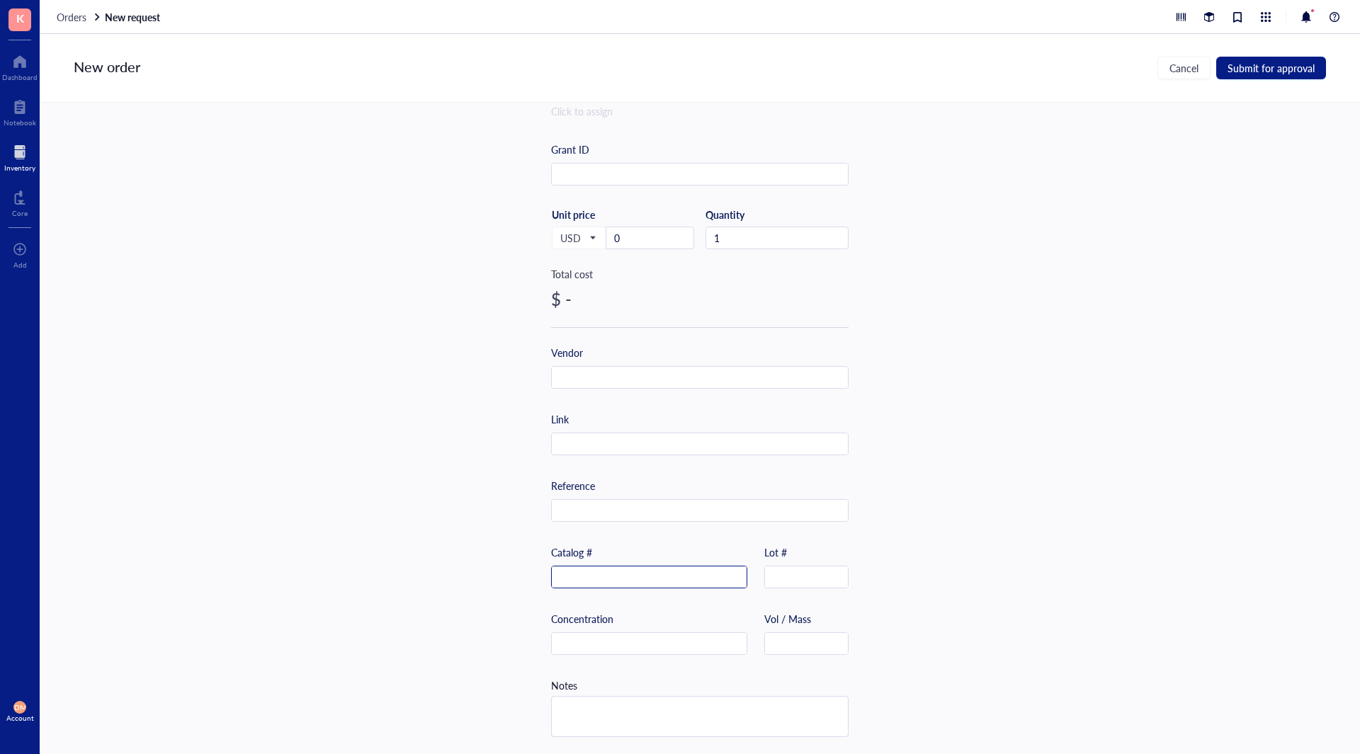
click at [574, 579] on input "text" at bounding box center [649, 578] width 195 height 23
paste input "14197"
type input "14197S"
click at [810, 646] on input "text" at bounding box center [806, 644] width 83 height 23
type input "100 uL"
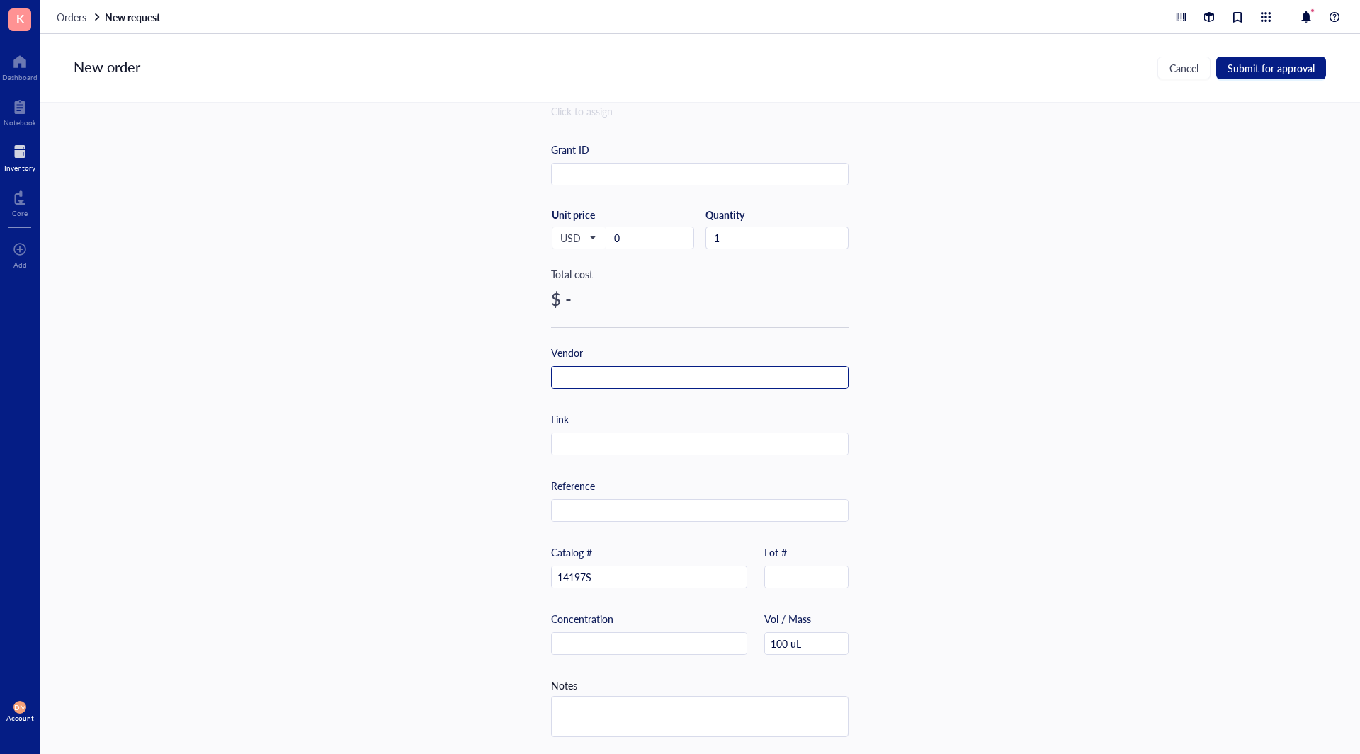
click at [626, 369] on input "text" at bounding box center [700, 378] width 296 height 23
type input "CST"
click at [1040, 418] on div "Item name * MLL1 (D6G8N) Rabbit mAb (Carboxy-terminal Antigen) Internal link (F…" at bounding box center [700, 429] width 1320 height 652
click at [606, 435] on input "text" at bounding box center [700, 444] width 296 height 23
paste input "[URL][DOMAIN_NAME]"
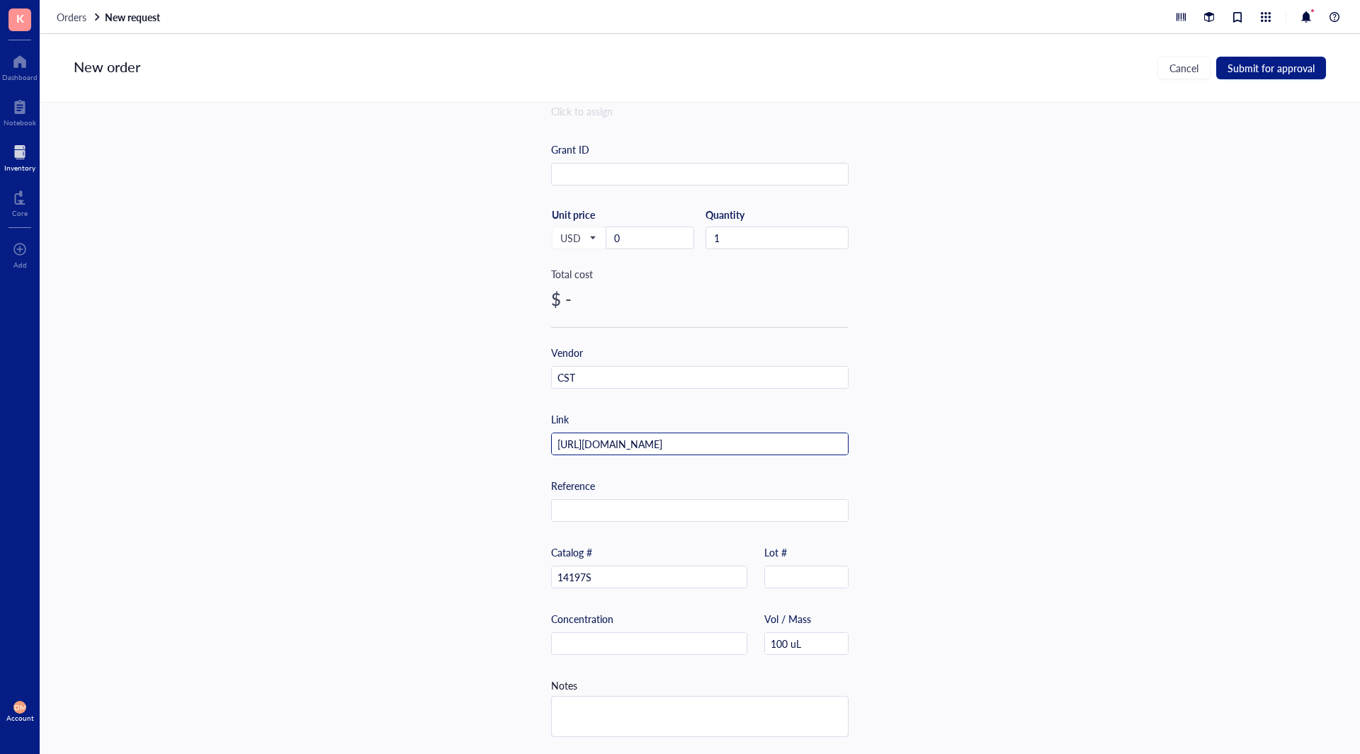
scroll to position [0, 220]
type input "[URL][DOMAIN_NAME]"
click at [992, 474] on div "Item name * MLL1 (D6G8N) Rabbit mAb (Carboxy-terminal Antigen) Internal link (F…" at bounding box center [700, 429] width 1320 height 652
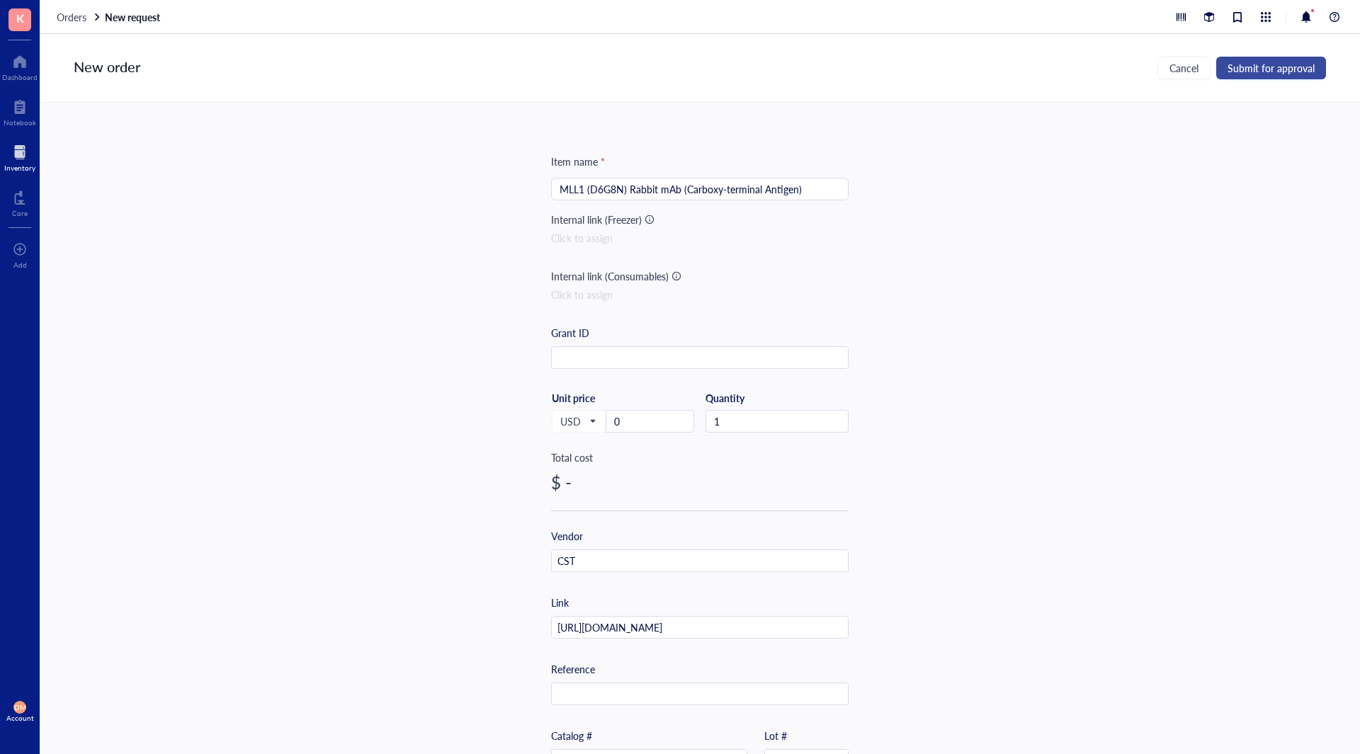
click at [1261, 69] on span "Submit for approval" at bounding box center [1270, 67] width 87 height 11
